Goal: Task Accomplishment & Management: Manage account settings

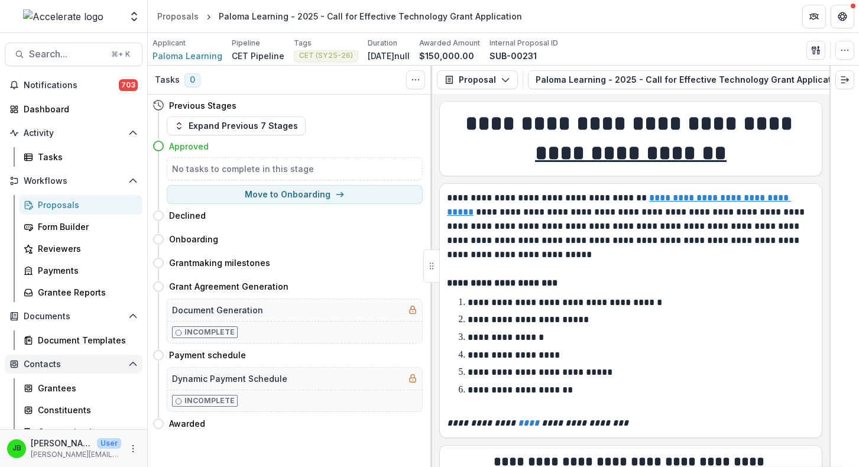
scroll to position [14908, 0]
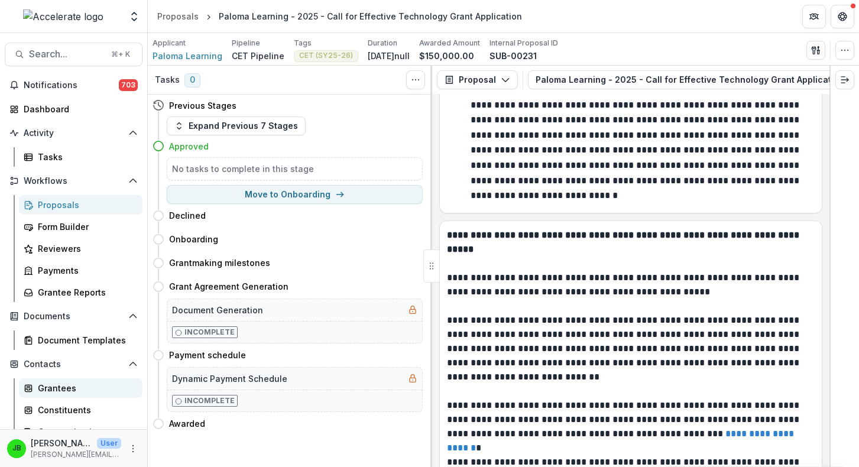
click at [63, 388] on div "Grantees" at bounding box center [85, 388] width 95 height 12
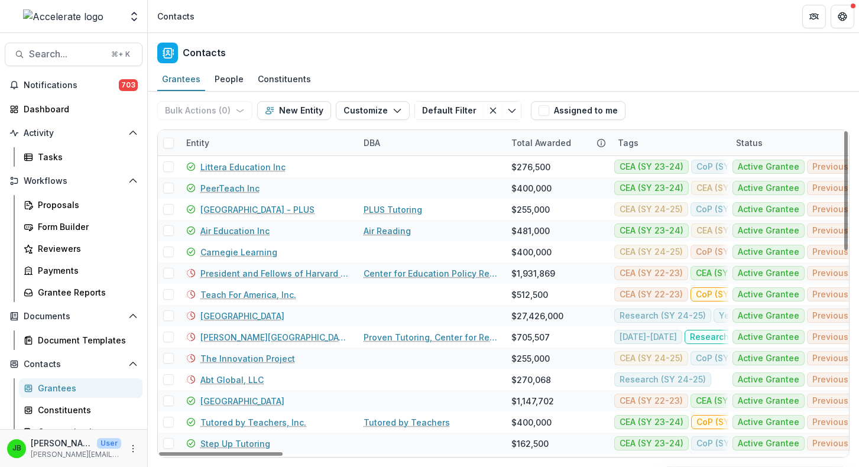
click at [199, 143] on div "Entity" at bounding box center [197, 143] width 37 height 12
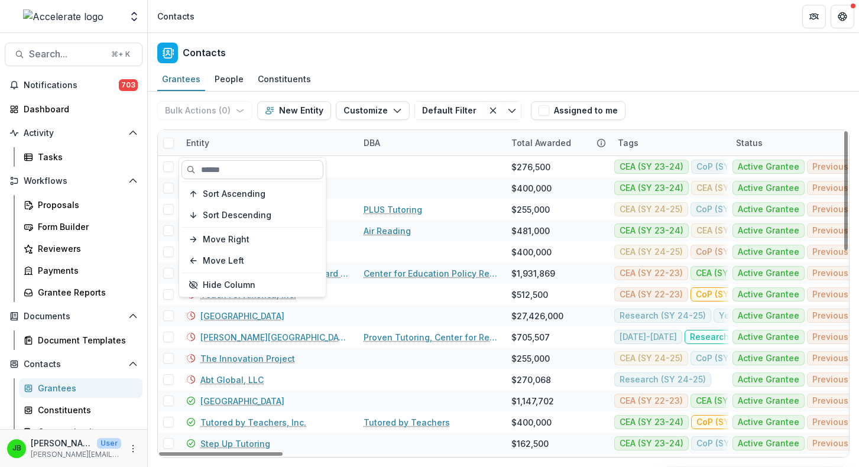
click at [215, 172] on input at bounding box center [253, 169] width 142 height 19
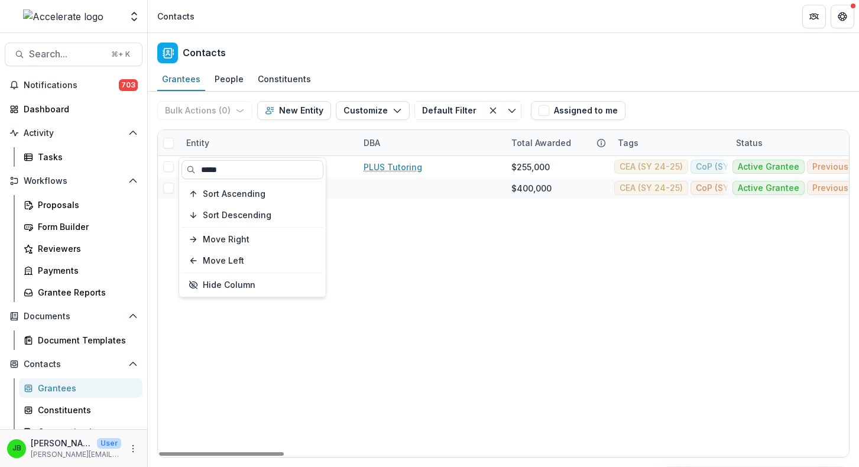
type input "*****"
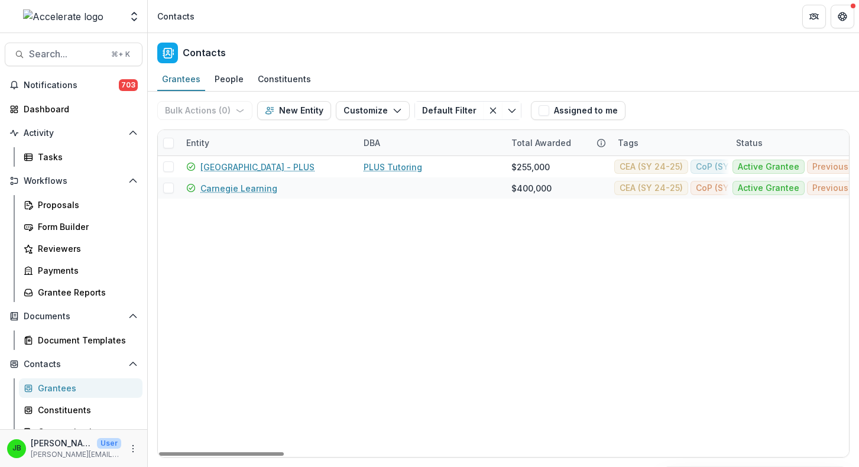
click at [332, 62] on div "Contacts" at bounding box center [503, 50] width 711 height 35
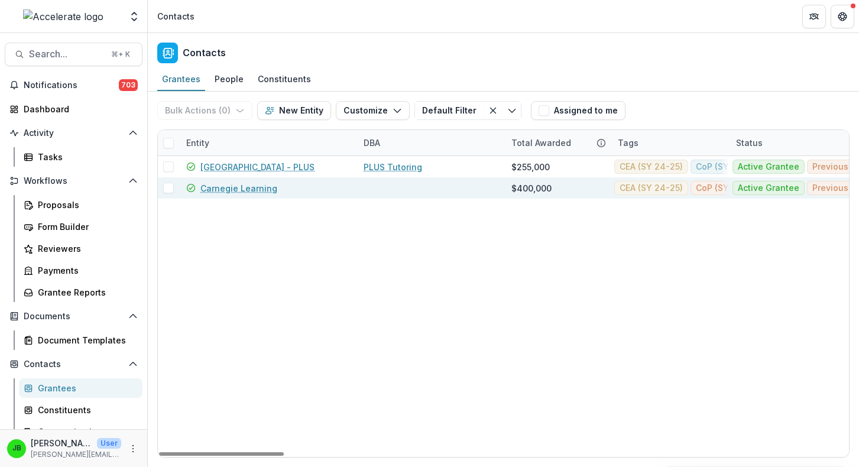
click at [223, 189] on link "Carnegie Learning" at bounding box center [238, 188] width 77 height 12
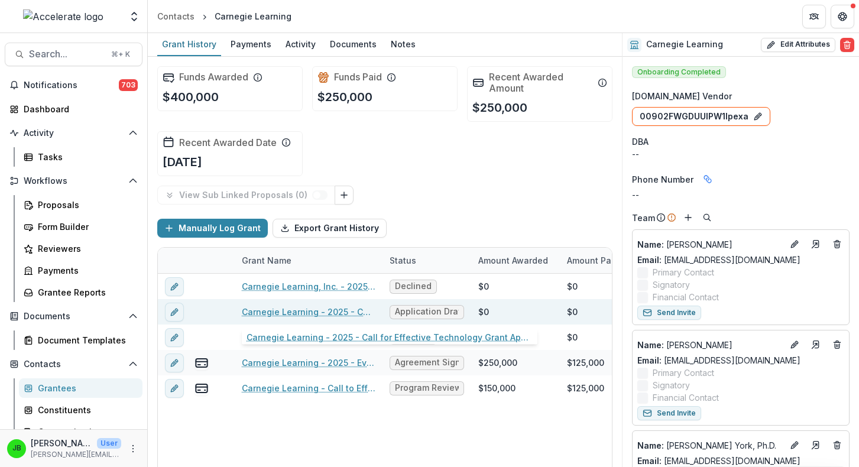
click at [327, 317] on link "Carnegie Learning - 2025 - Call for Effective Technology Grant Application" at bounding box center [309, 312] width 134 height 12
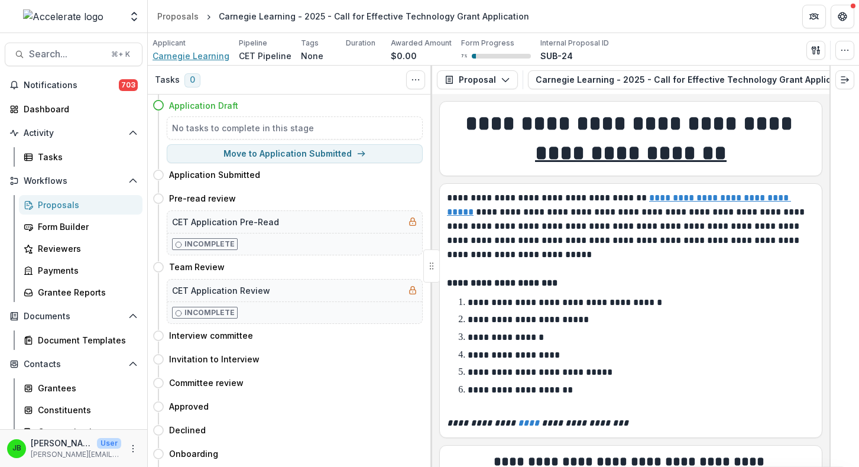
click at [213, 59] on span "Carnegie Learning" at bounding box center [191, 56] width 77 height 12
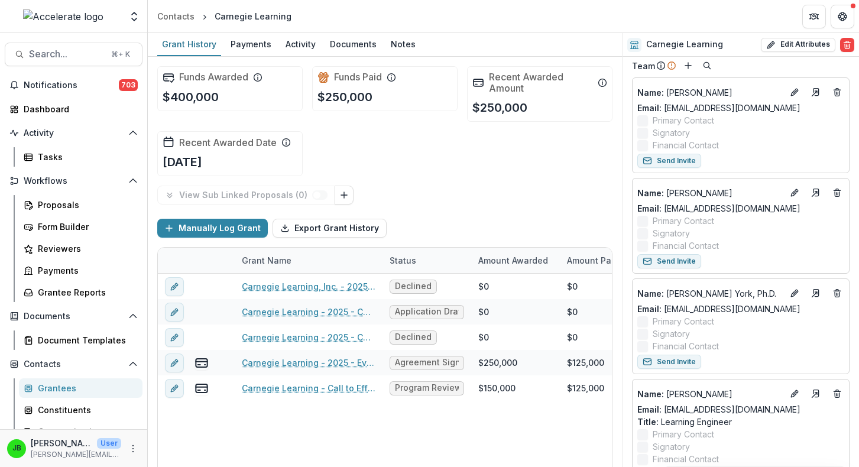
scroll to position [157, 0]
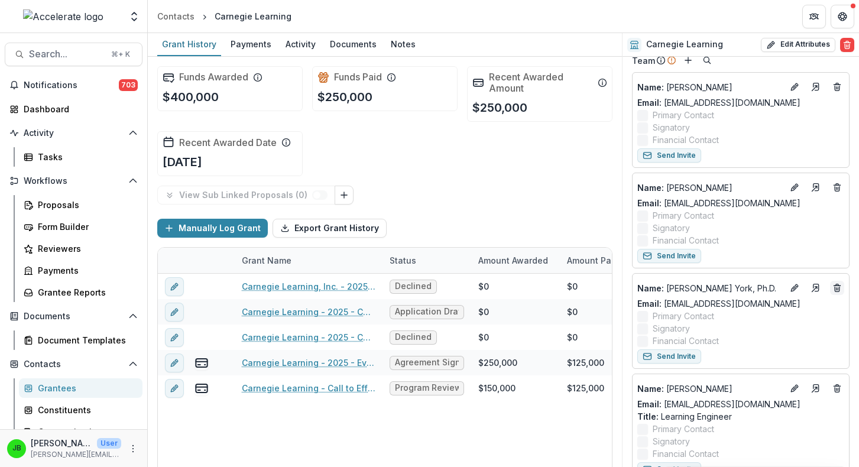
click at [837, 291] on icon "Deletes" at bounding box center [837, 287] width 9 height 9
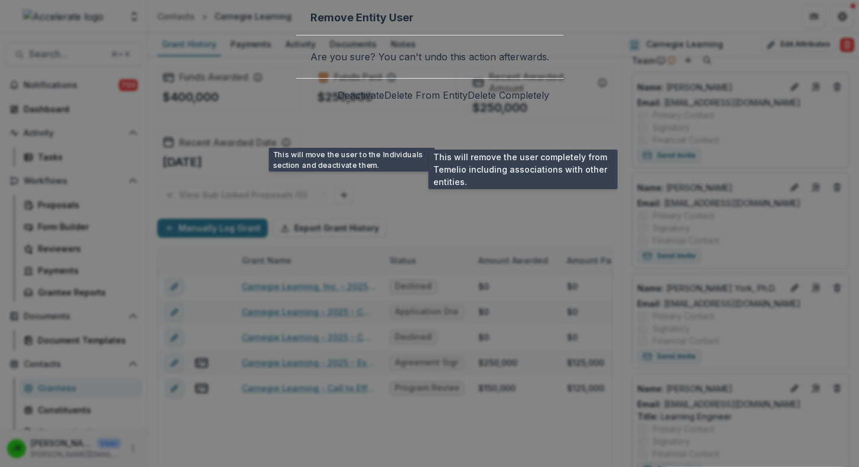
click at [541, 102] on button "Delete Completely" at bounding box center [509, 95] width 82 height 14
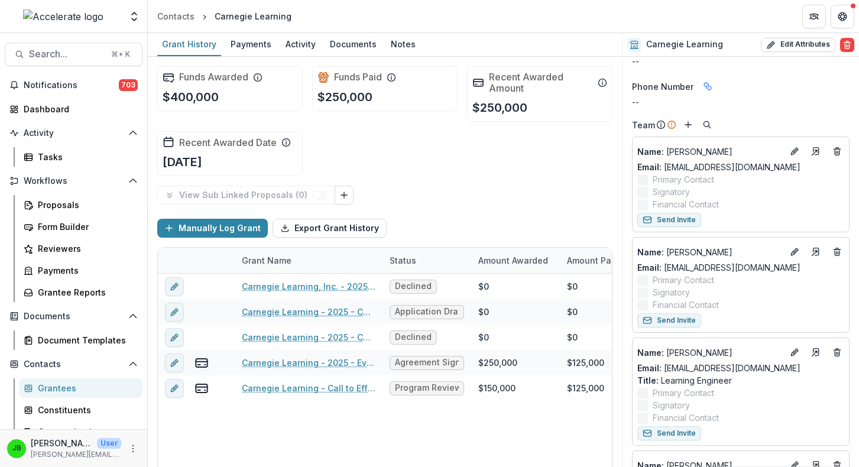
scroll to position [0, 0]
